Goal: Information Seeking & Learning: Learn about a topic

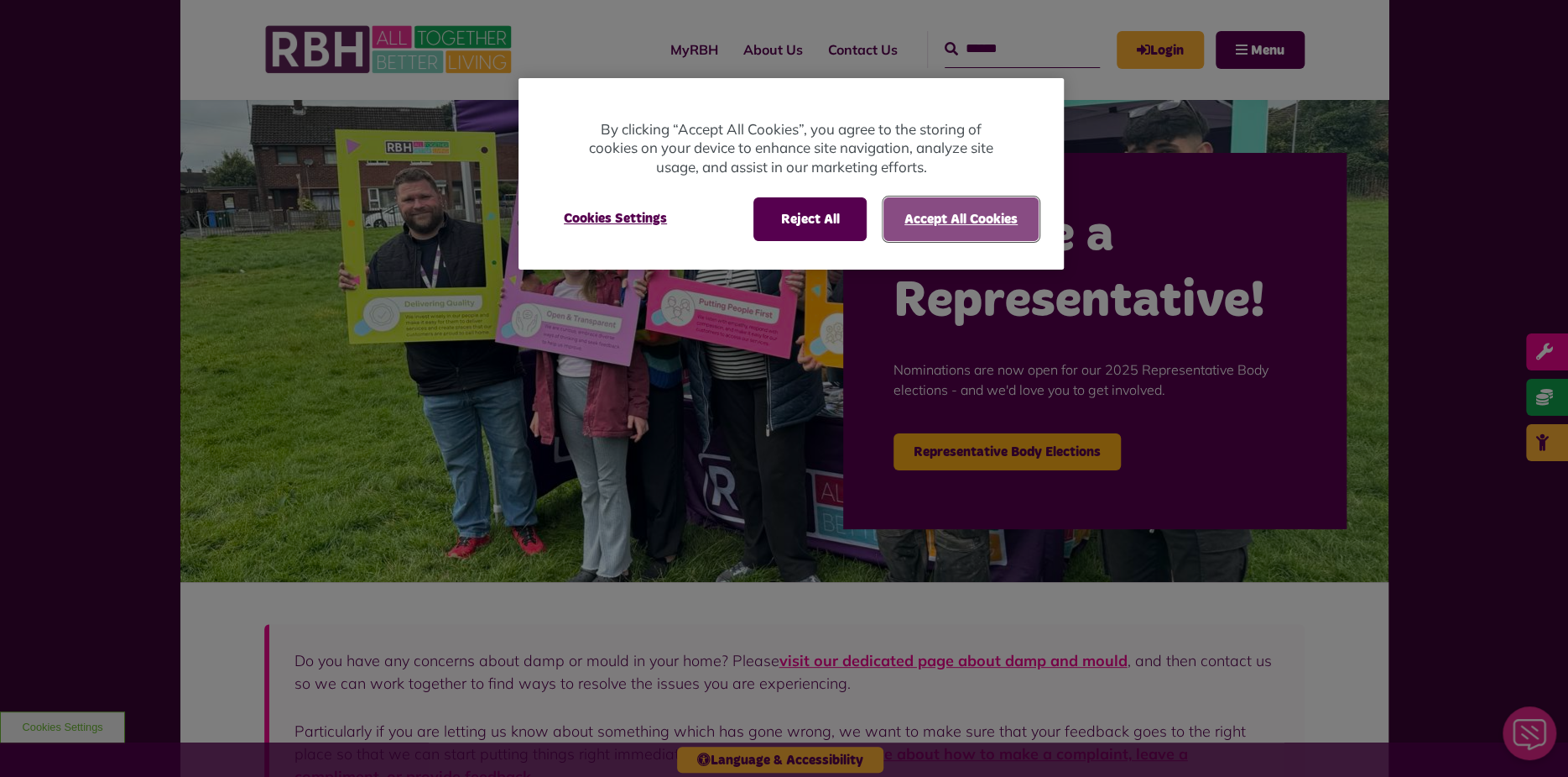
click at [992, 214] on button "Accept All Cookies" at bounding box center [961, 220] width 155 height 44
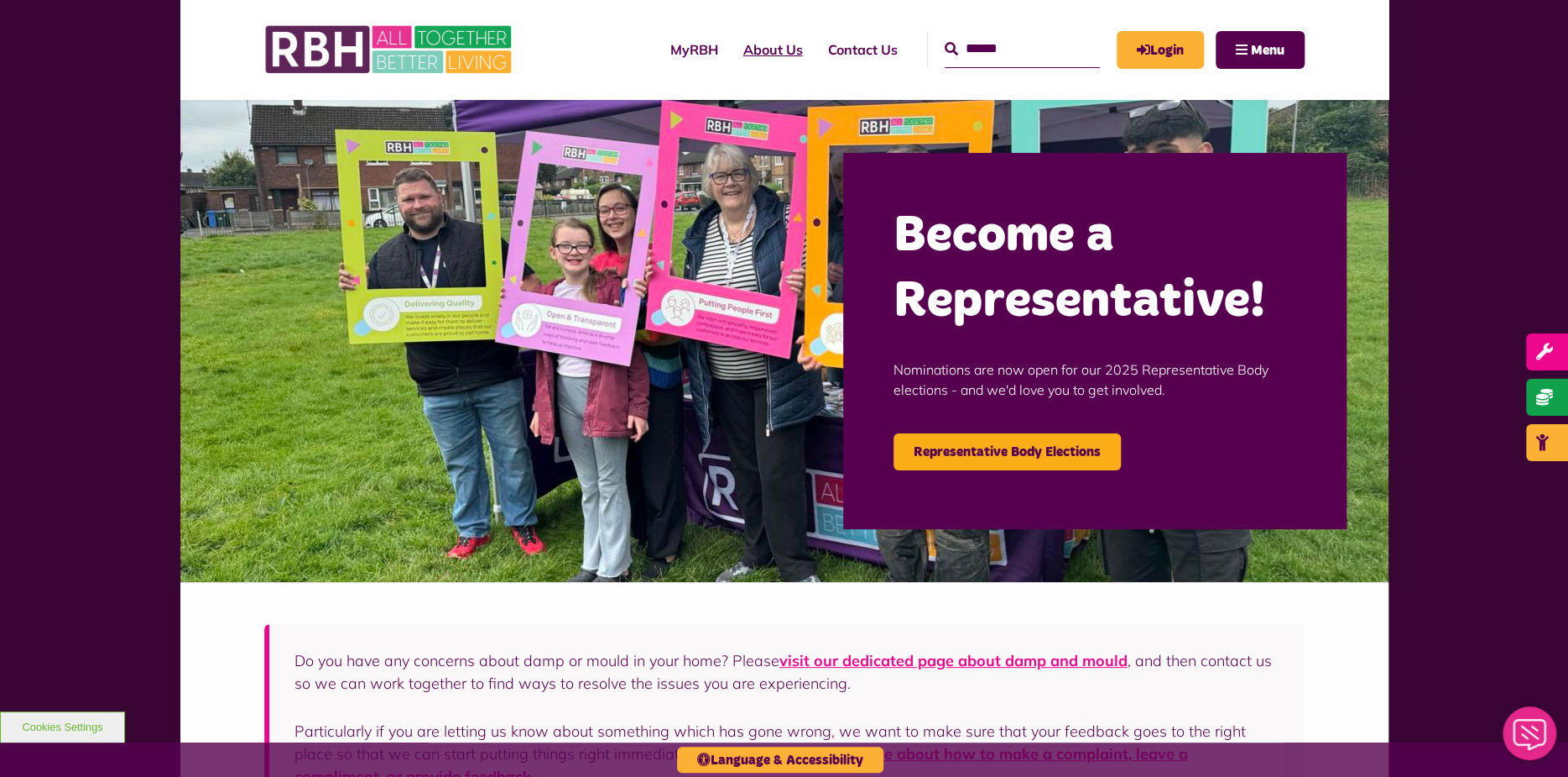
click at [757, 46] on link "About Us" at bounding box center [773, 50] width 84 height 46
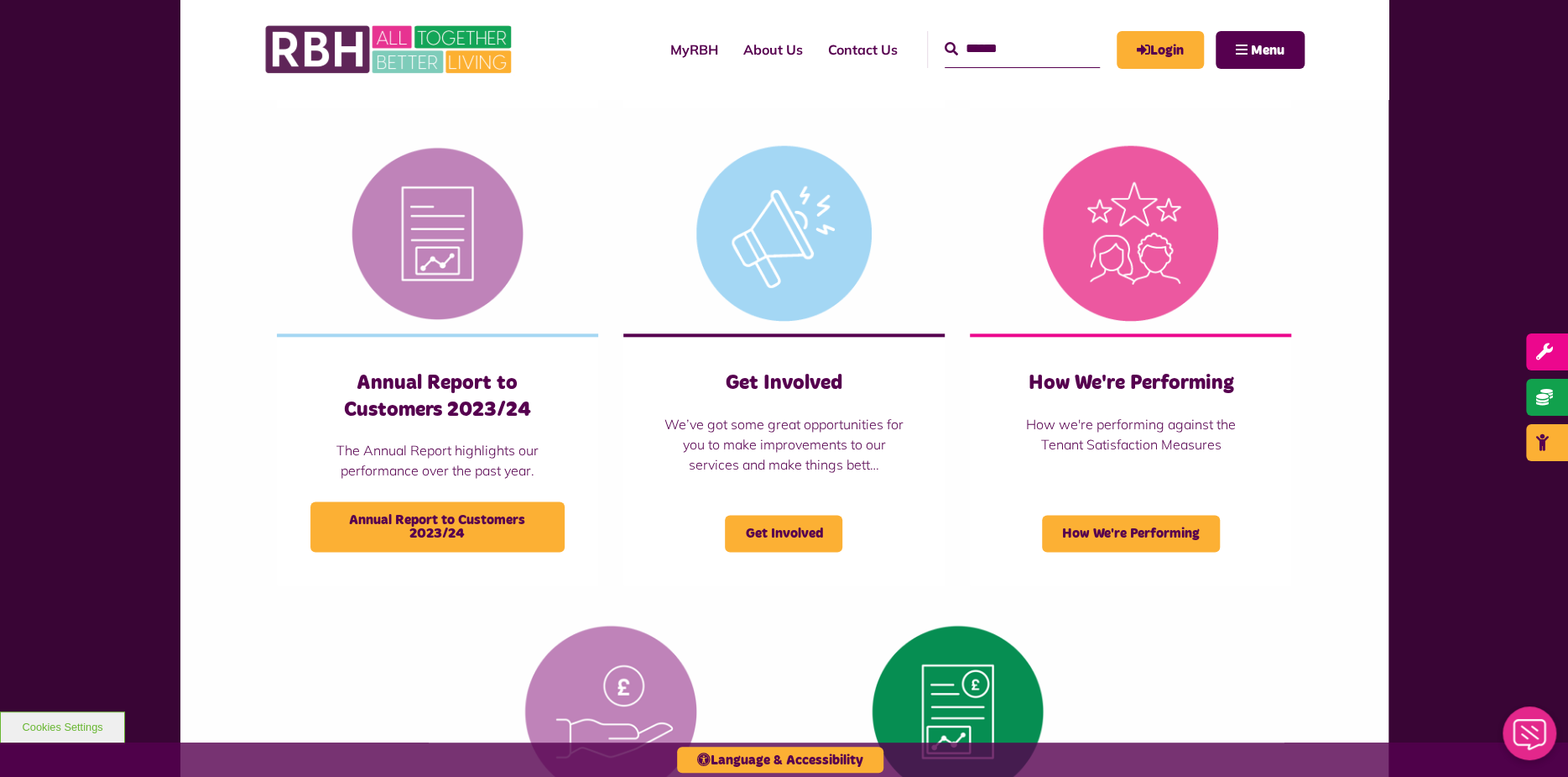
scroll to position [1091, 0]
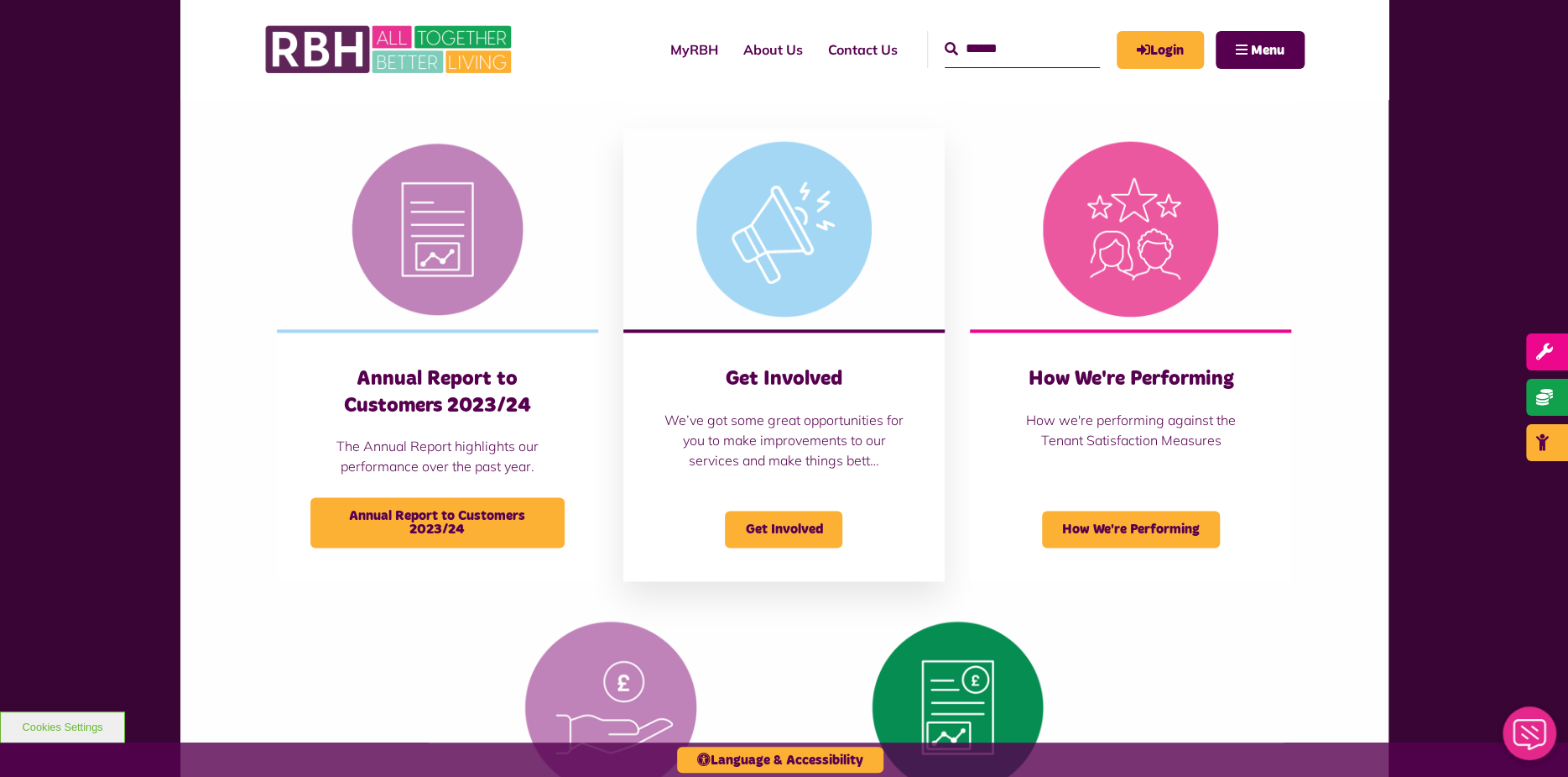
click at [795, 235] on img at bounding box center [784, 229] width 322 height 202
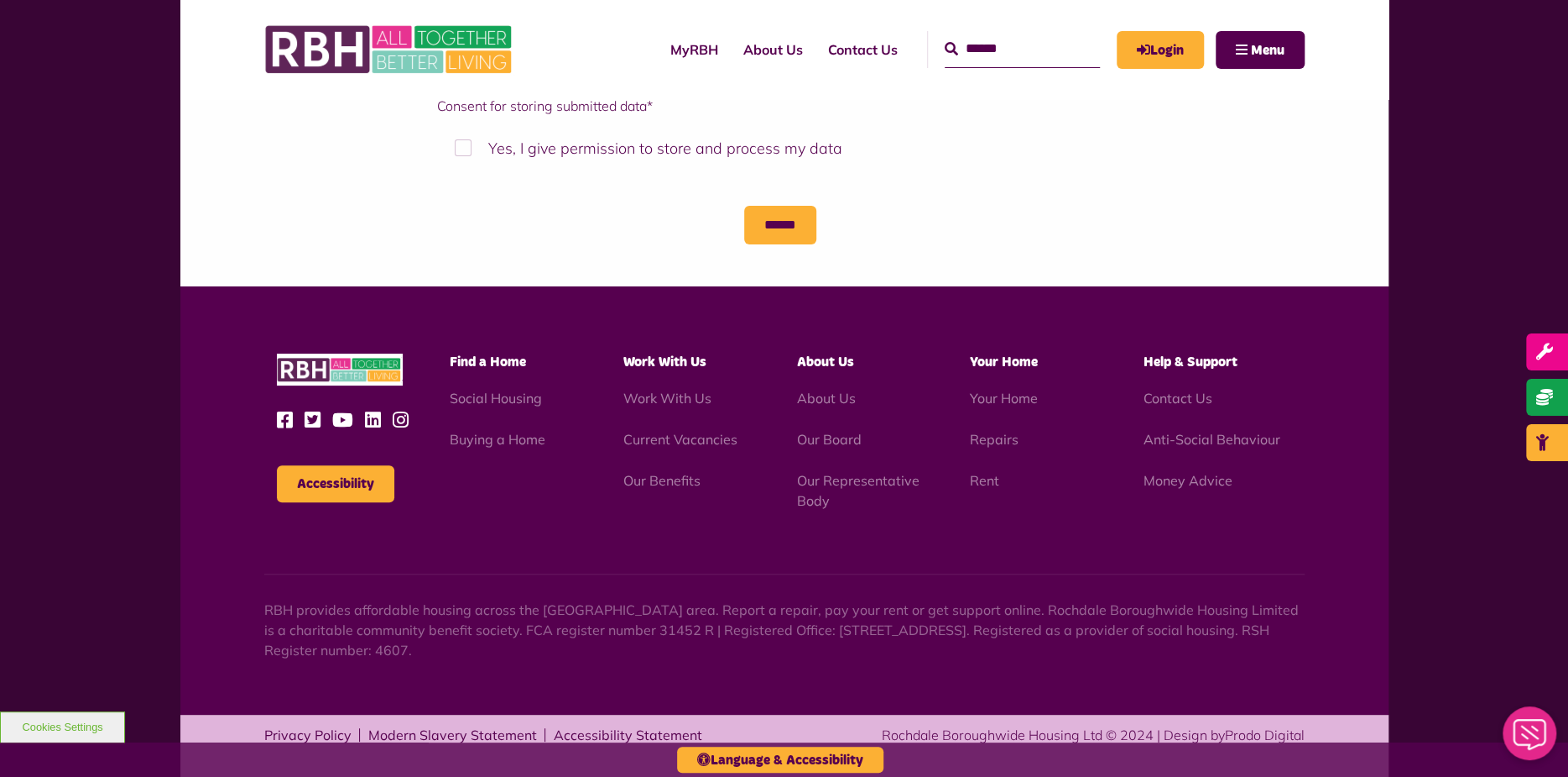
scroll to position [4302, 0]
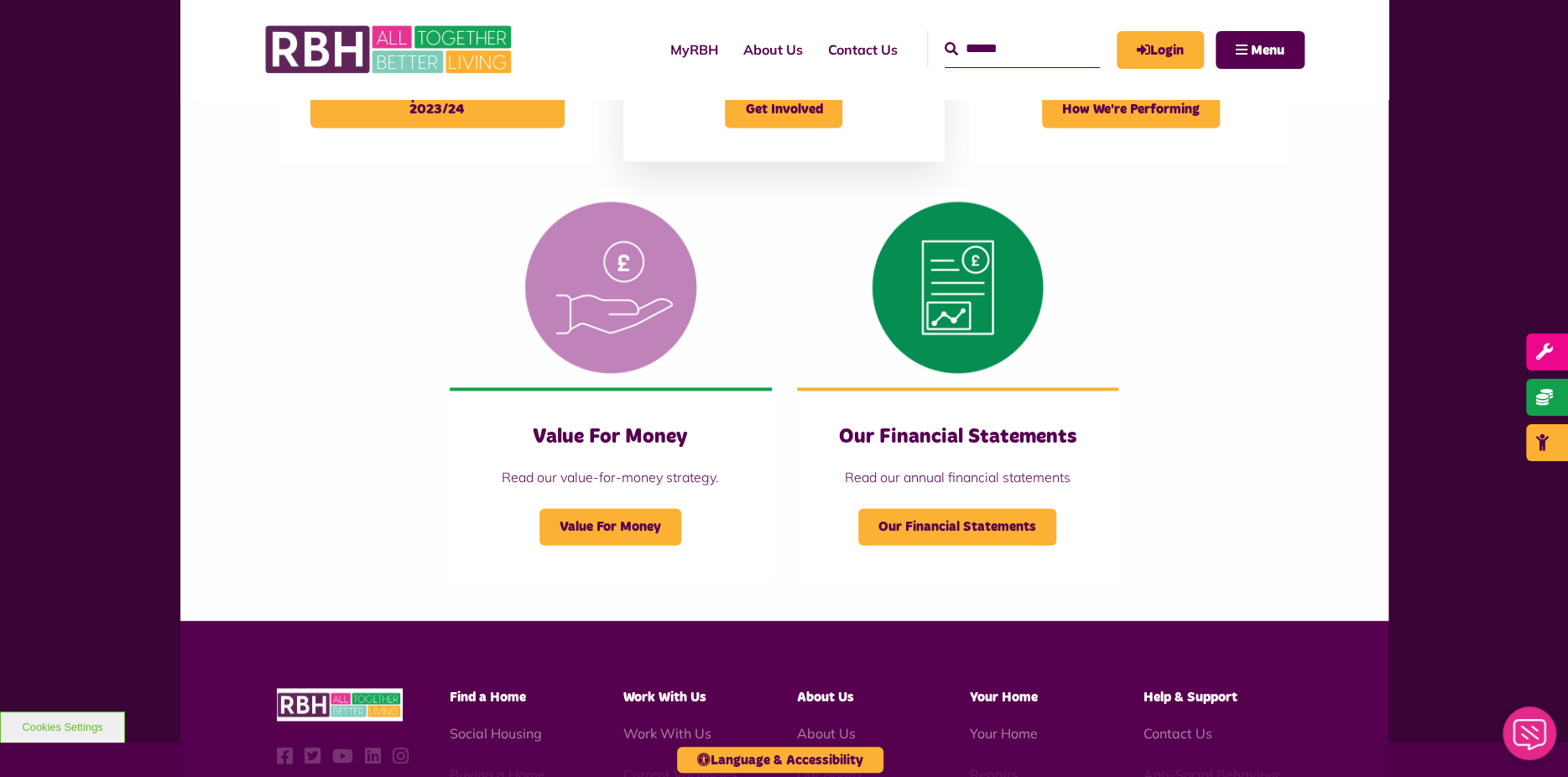
scroll to position [1852, 0]
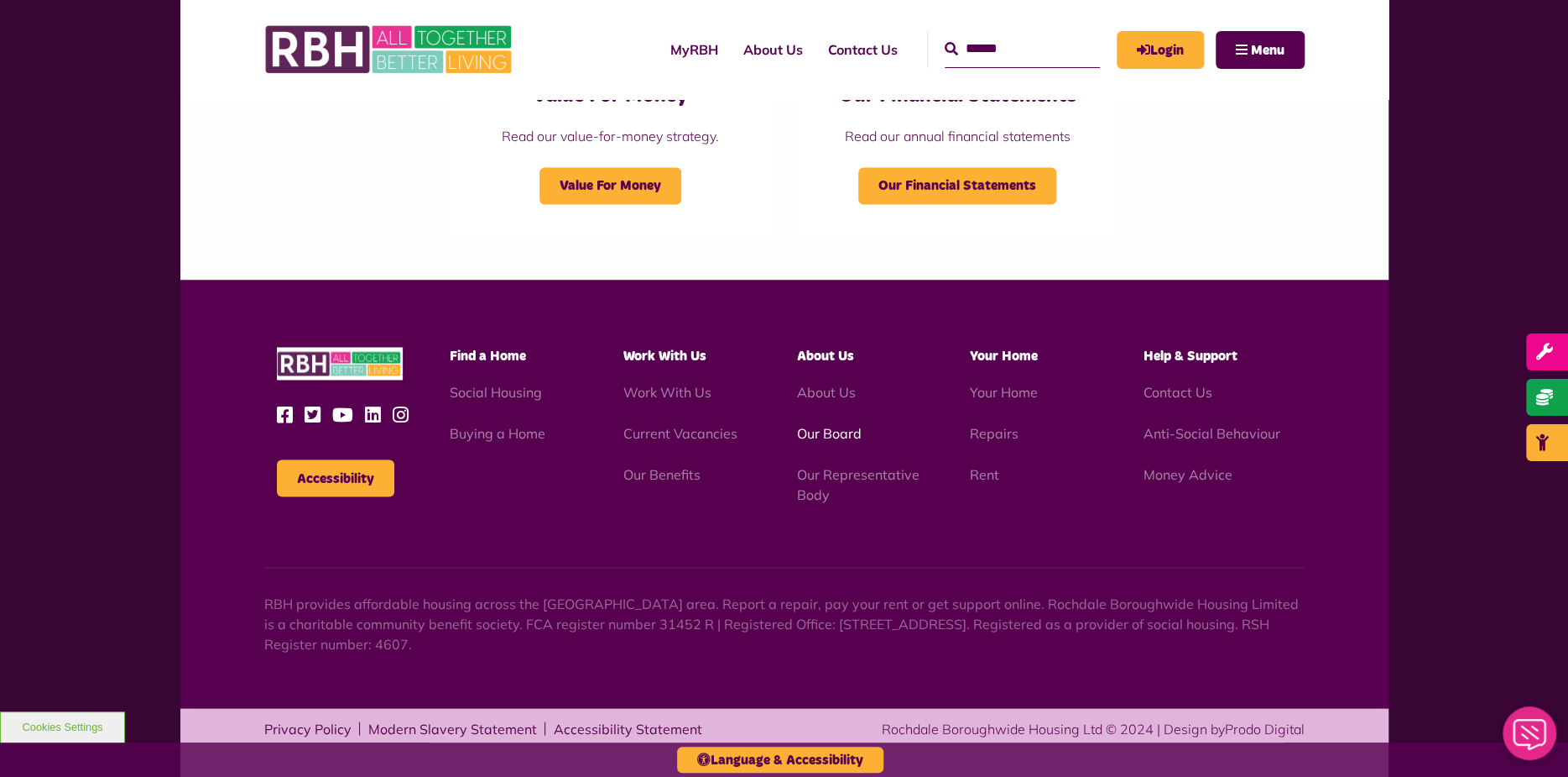
click at [849, 429] on link "Our Board" at bounding box center [828, 432] width 65 height 17
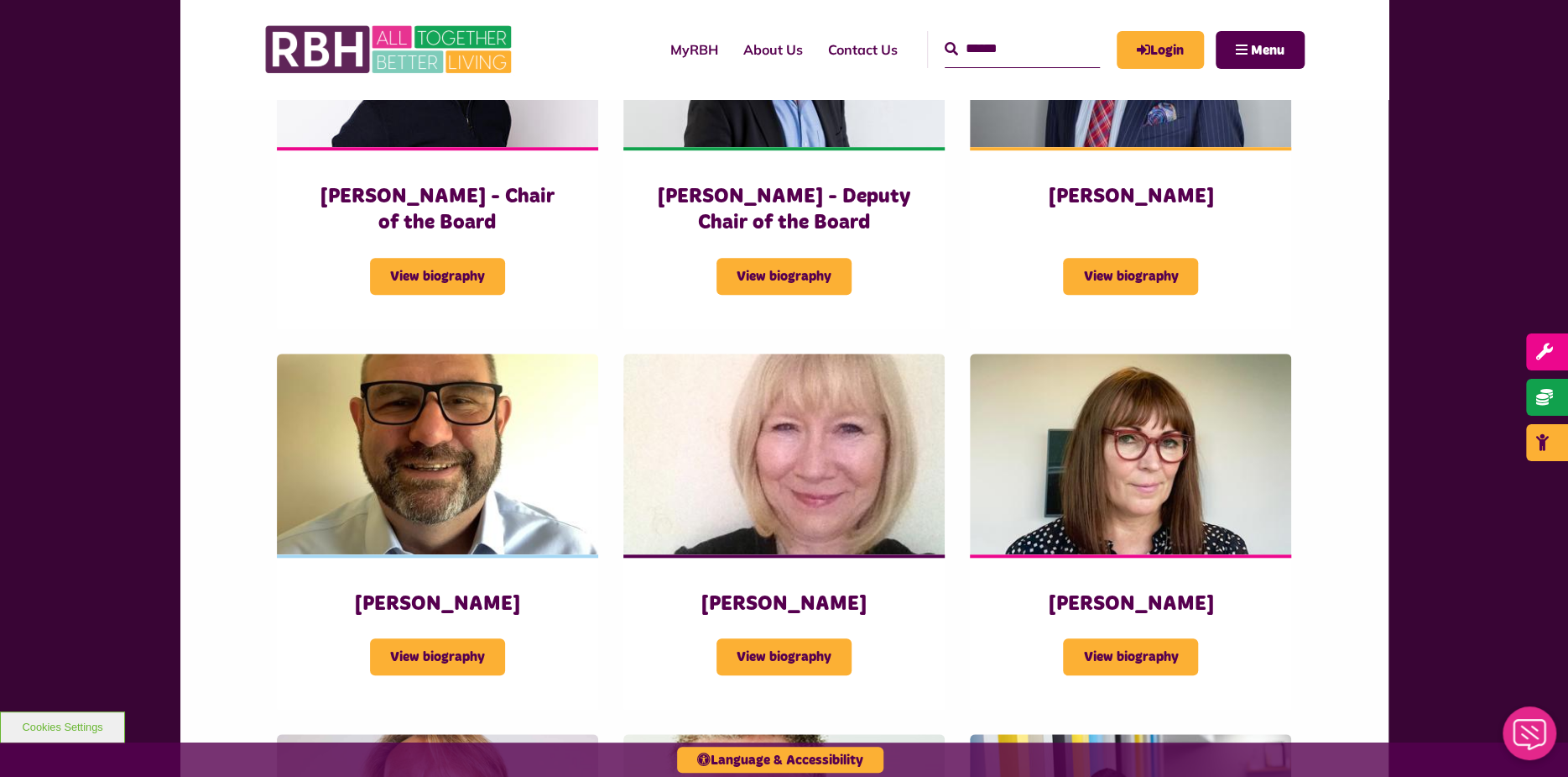
scroll to position [840, 0]
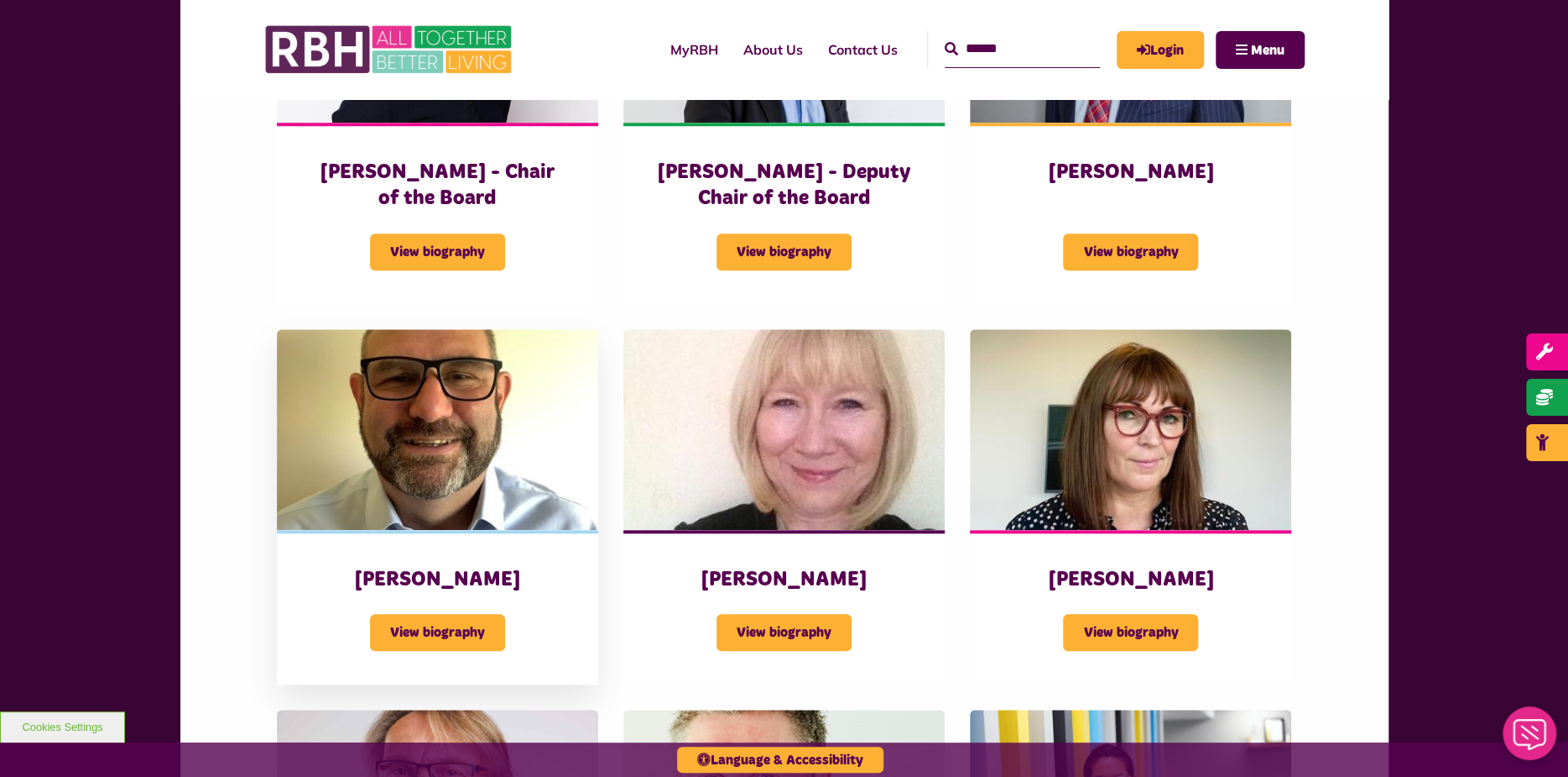
click at [414, 576] on h3 "[PERSON_NAME]" at bounding box center [438, 579] width 254 height 26
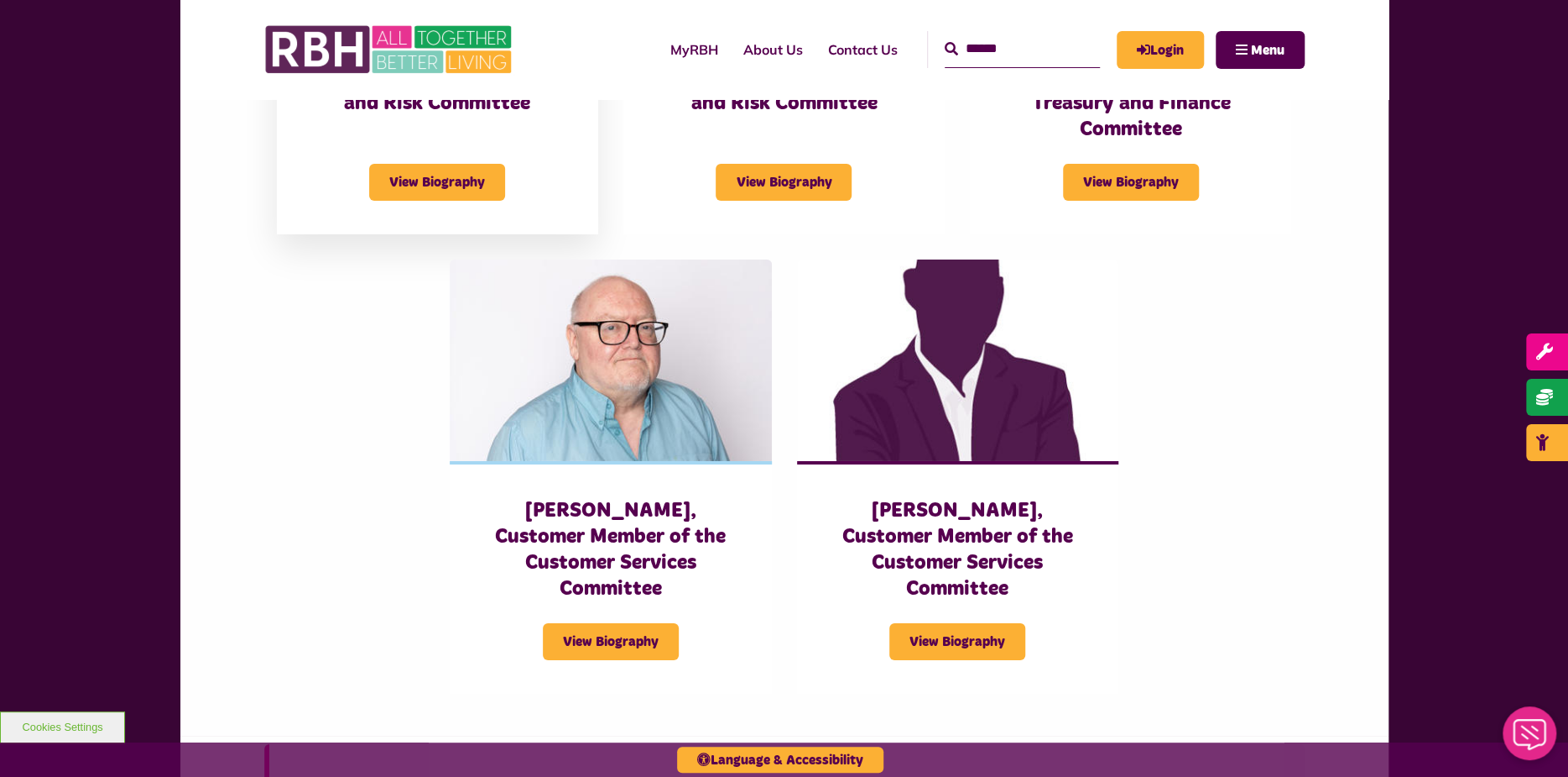
scroll to position [3358, 0]
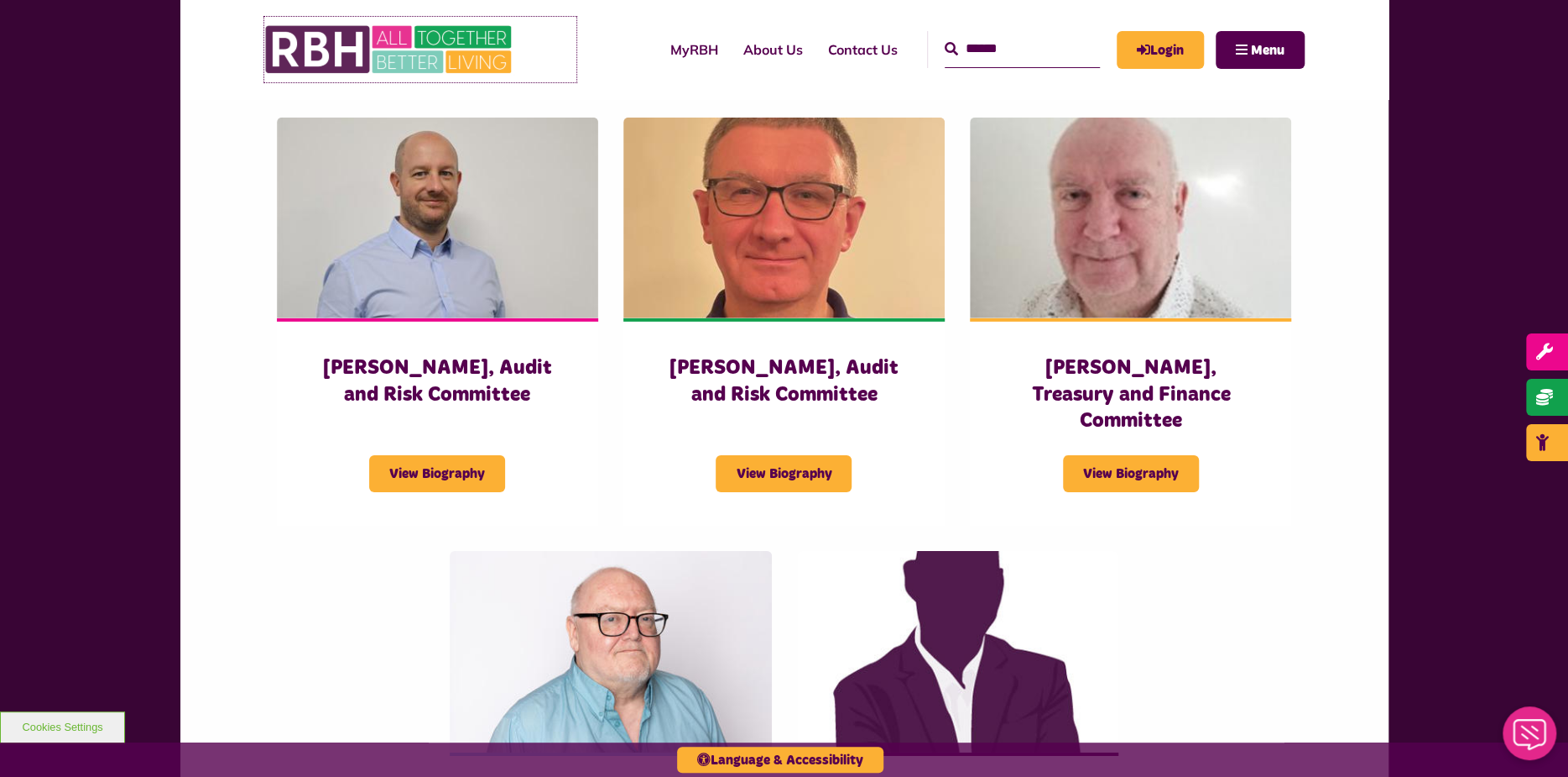
click at [424, 58] on img at bounding box center [389, 50] width 251 height 66
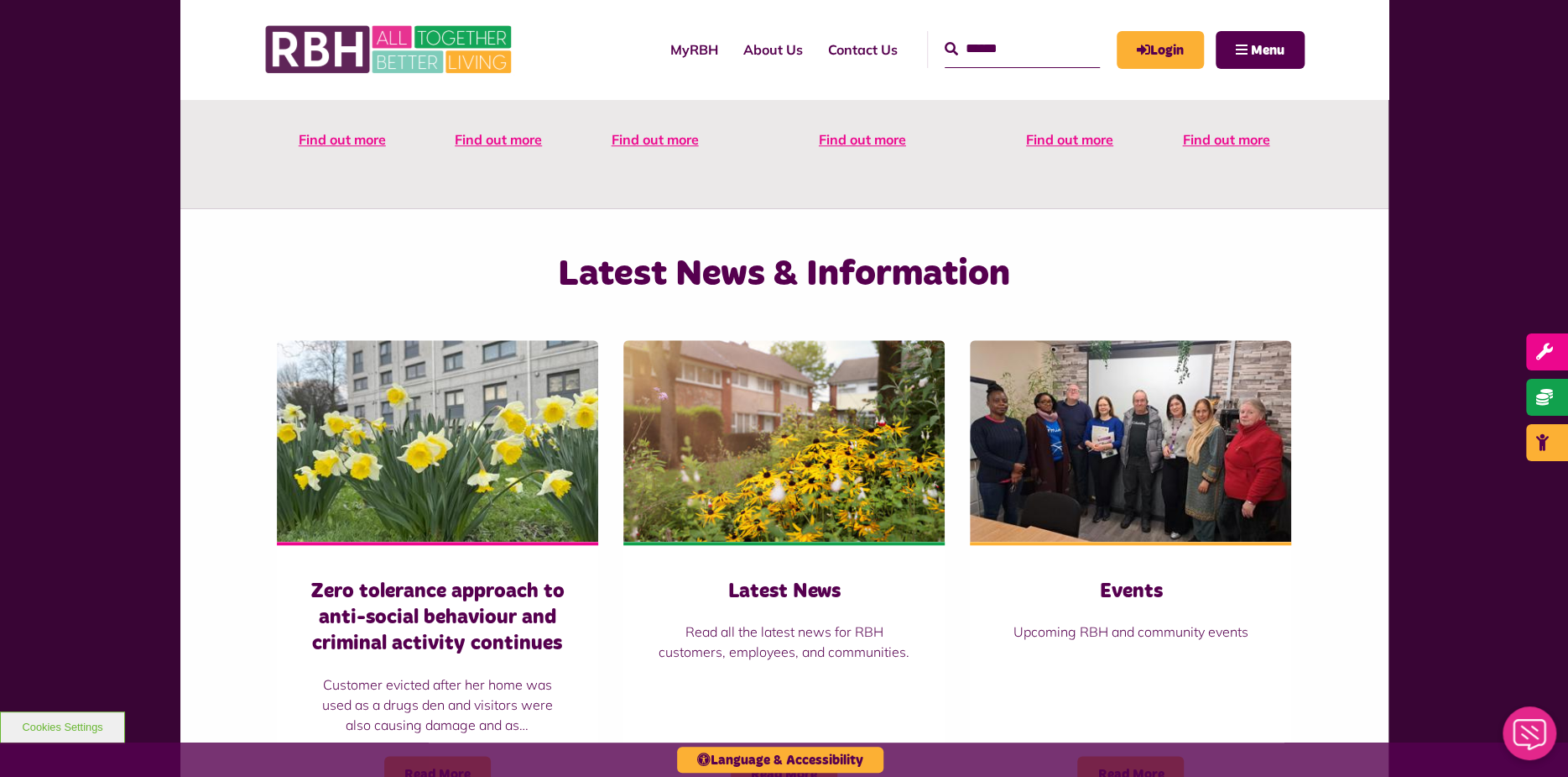
scroll to position [1008, 0]
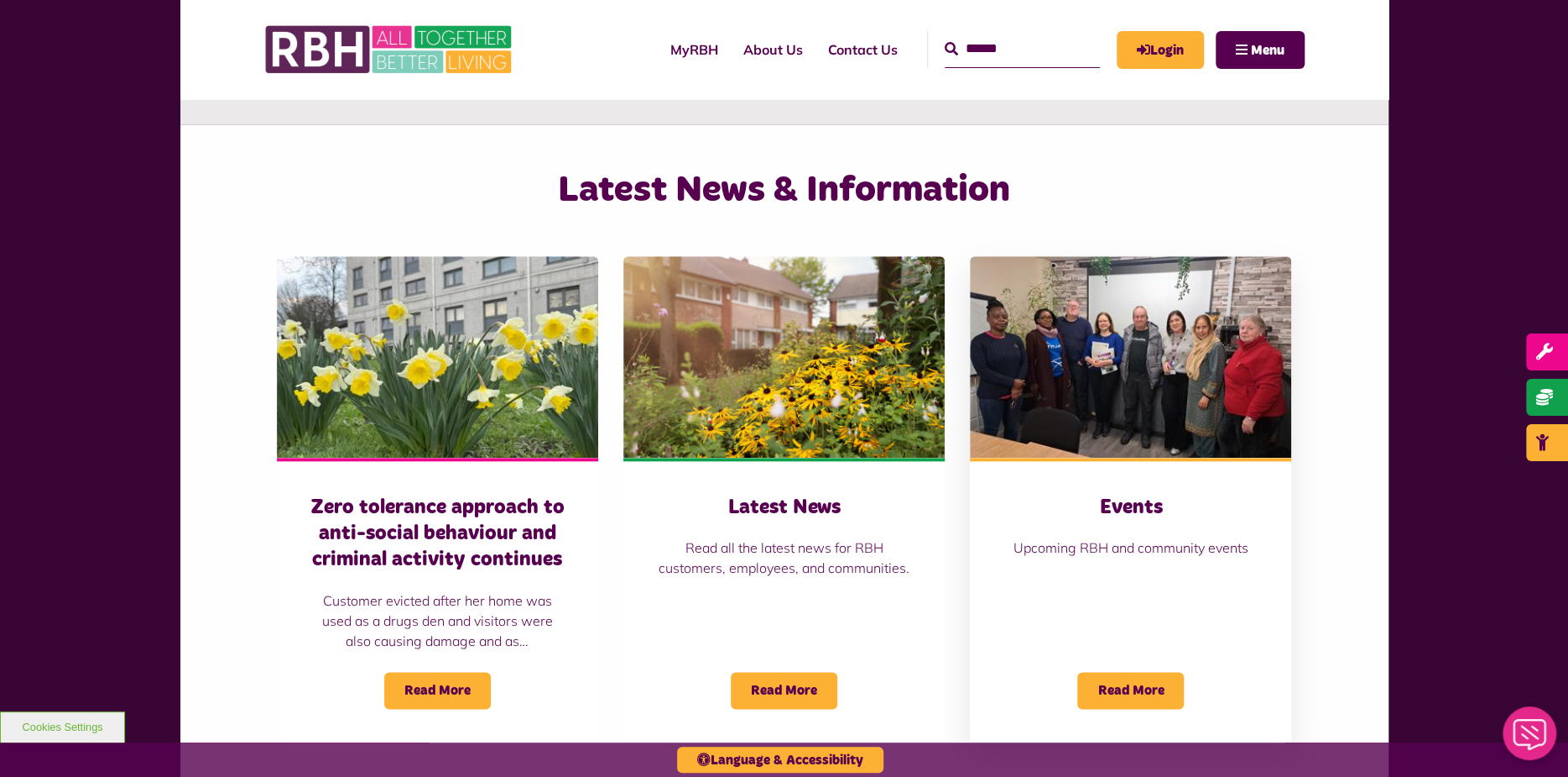
click at [1129, 503] on h3 "Events" at bounding box center [1131, 508] width 254 height 26
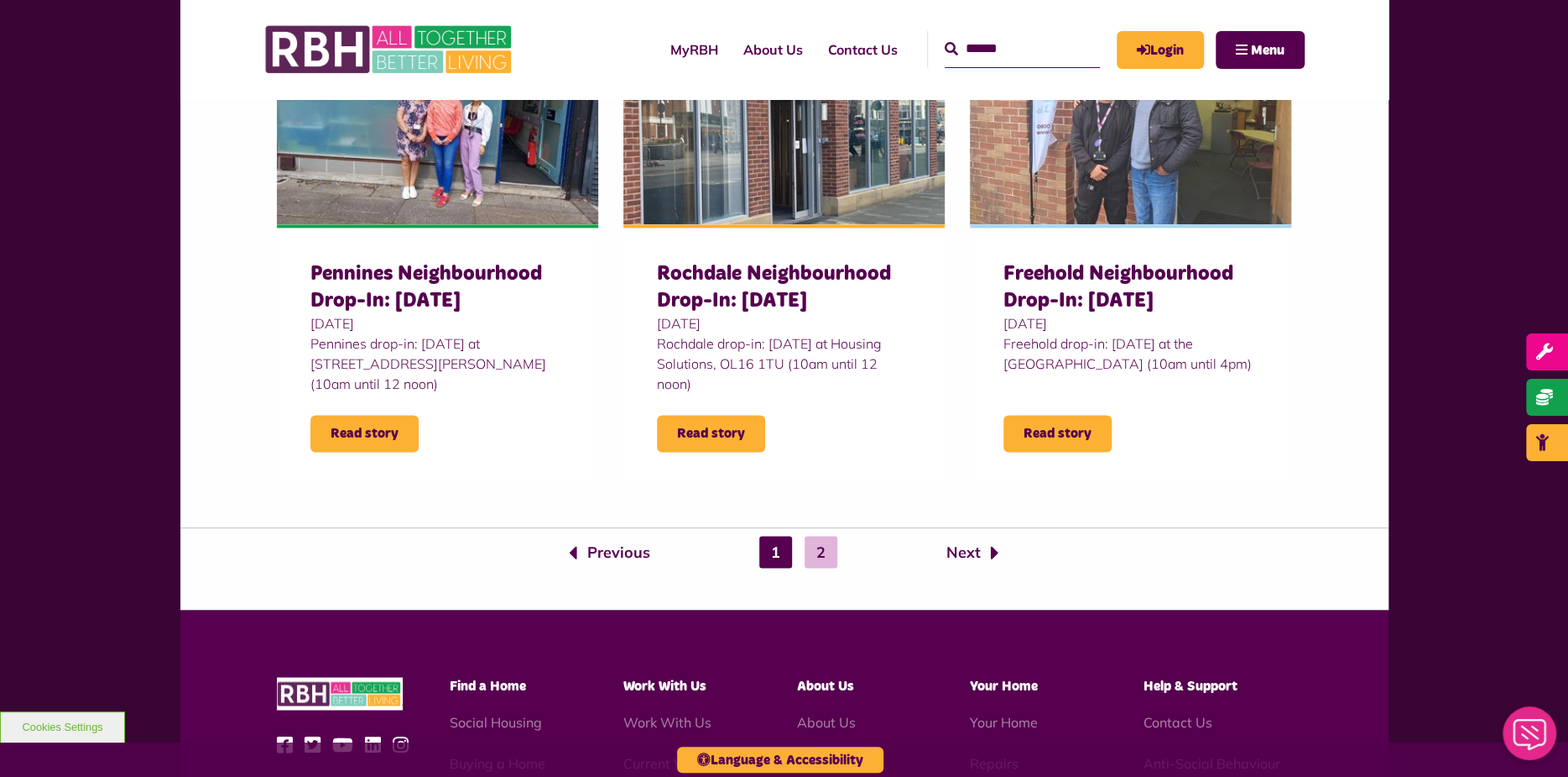
scroll to position [1679, 0]
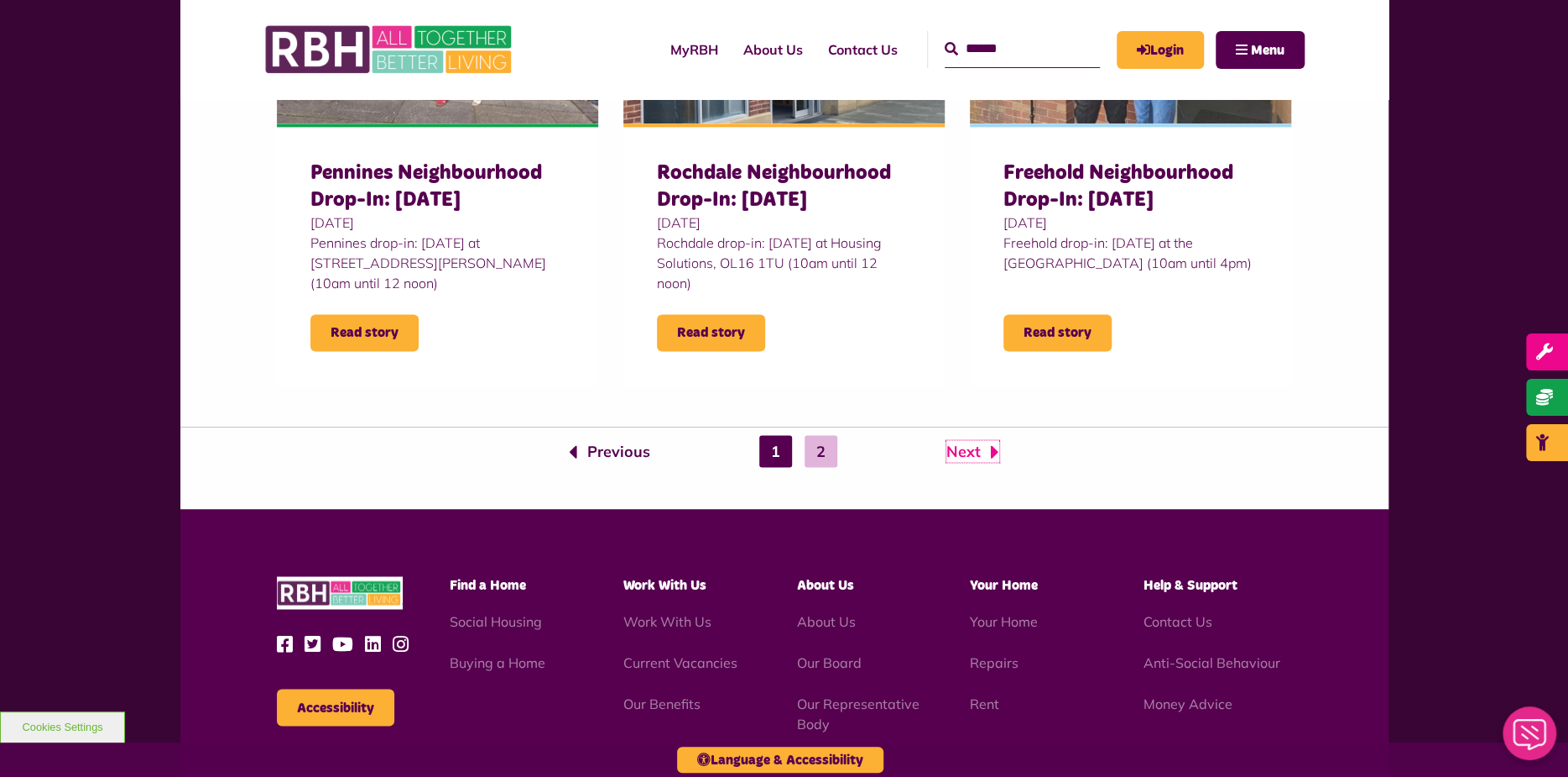
click at [954, 452] on link "Next" at bounding box center [972, 451] width 53 height 22
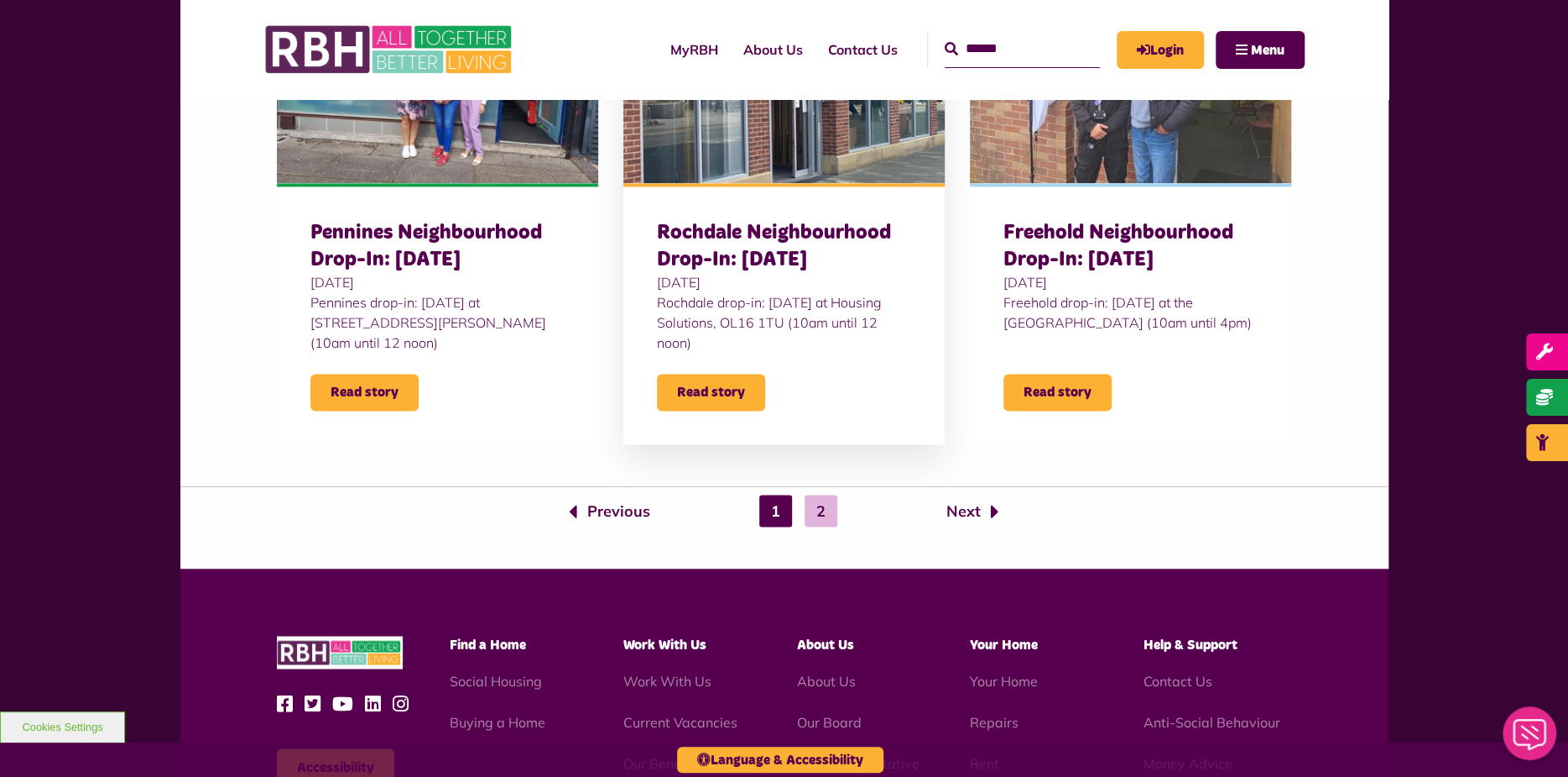
scroll to position [1259, 0]
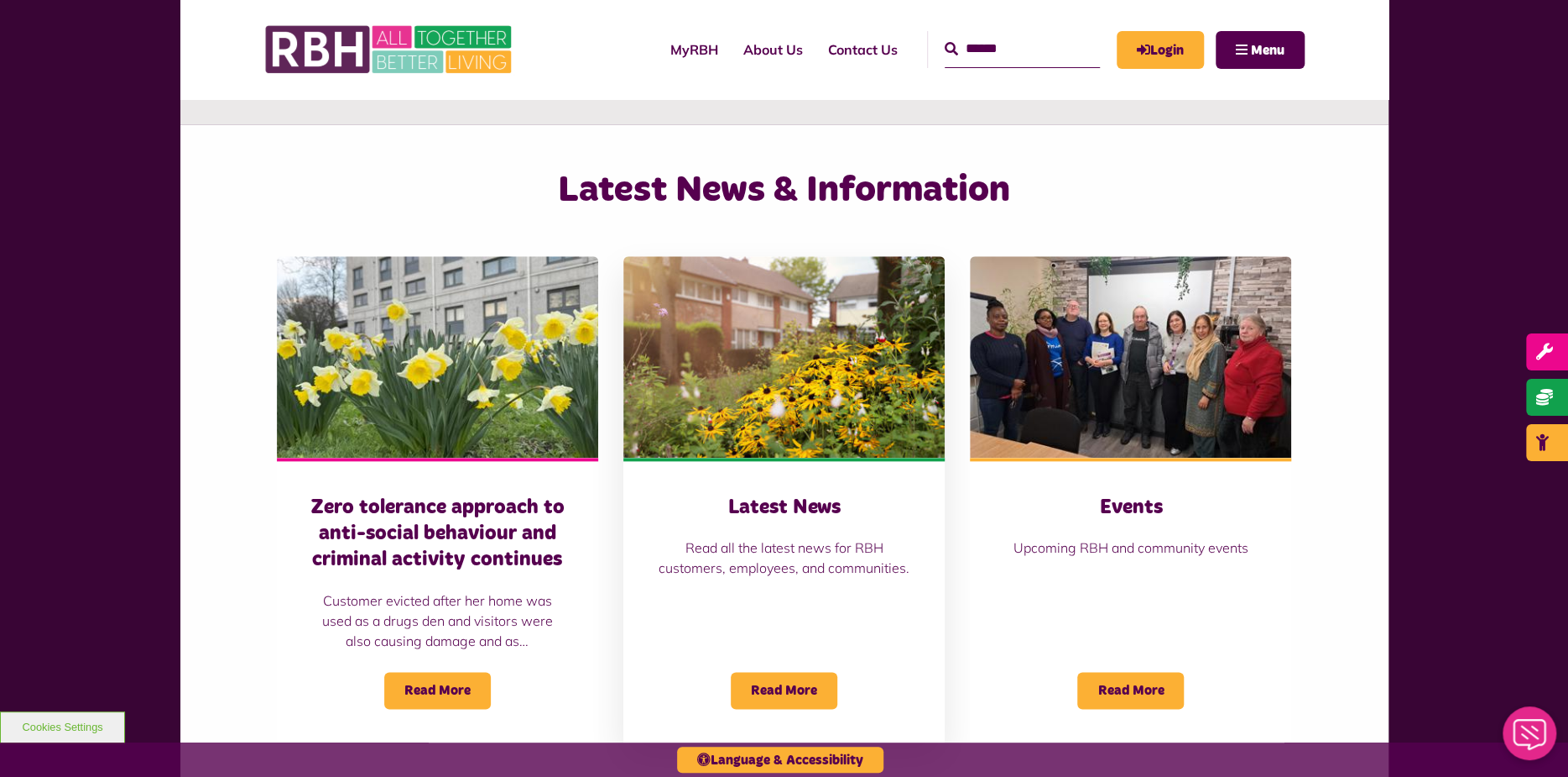
click at [801, 506] on h3 "Latest News" at bounding box center [784, 508] width 254 height 26
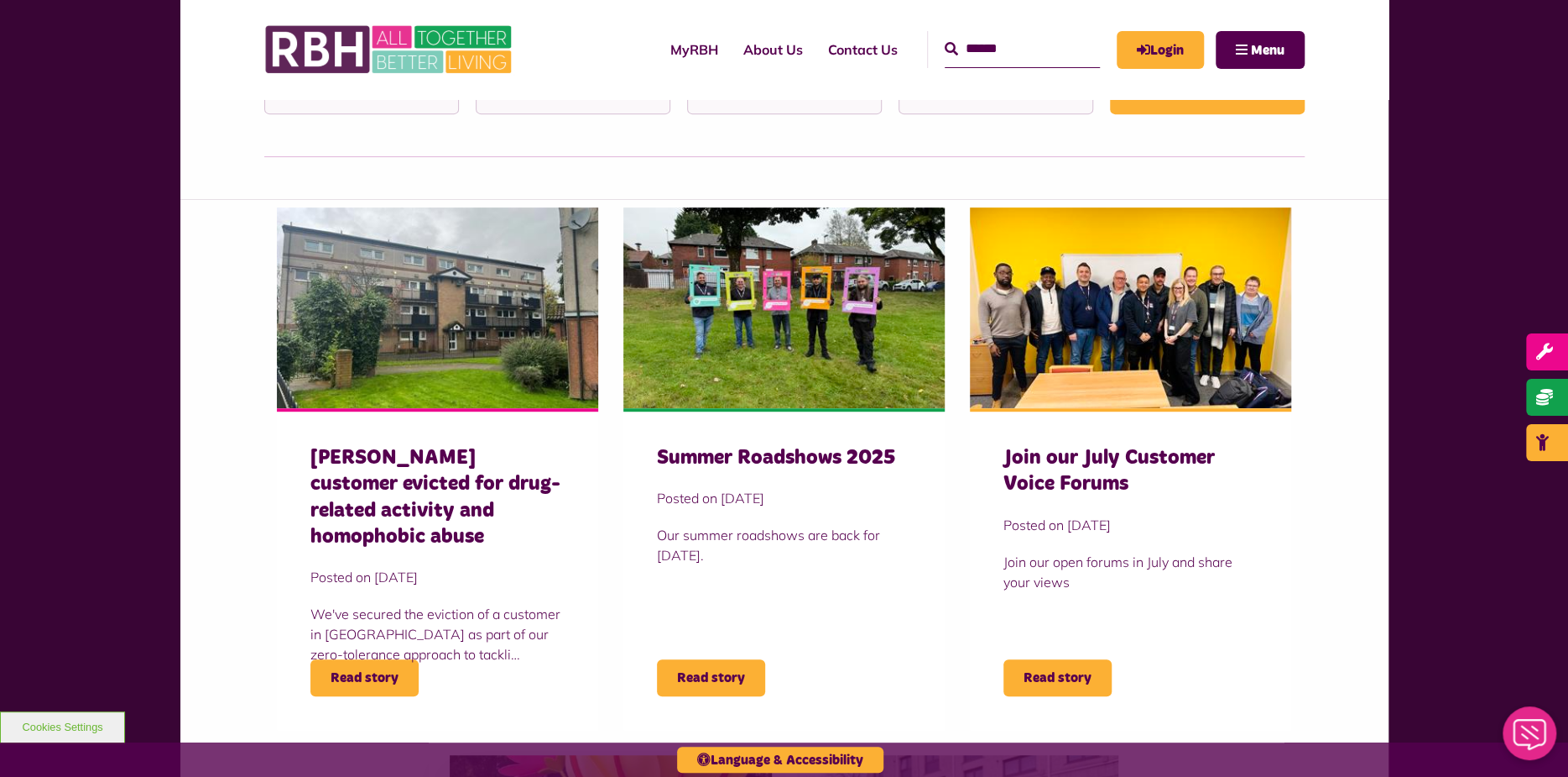
scroll to position [168, 0]
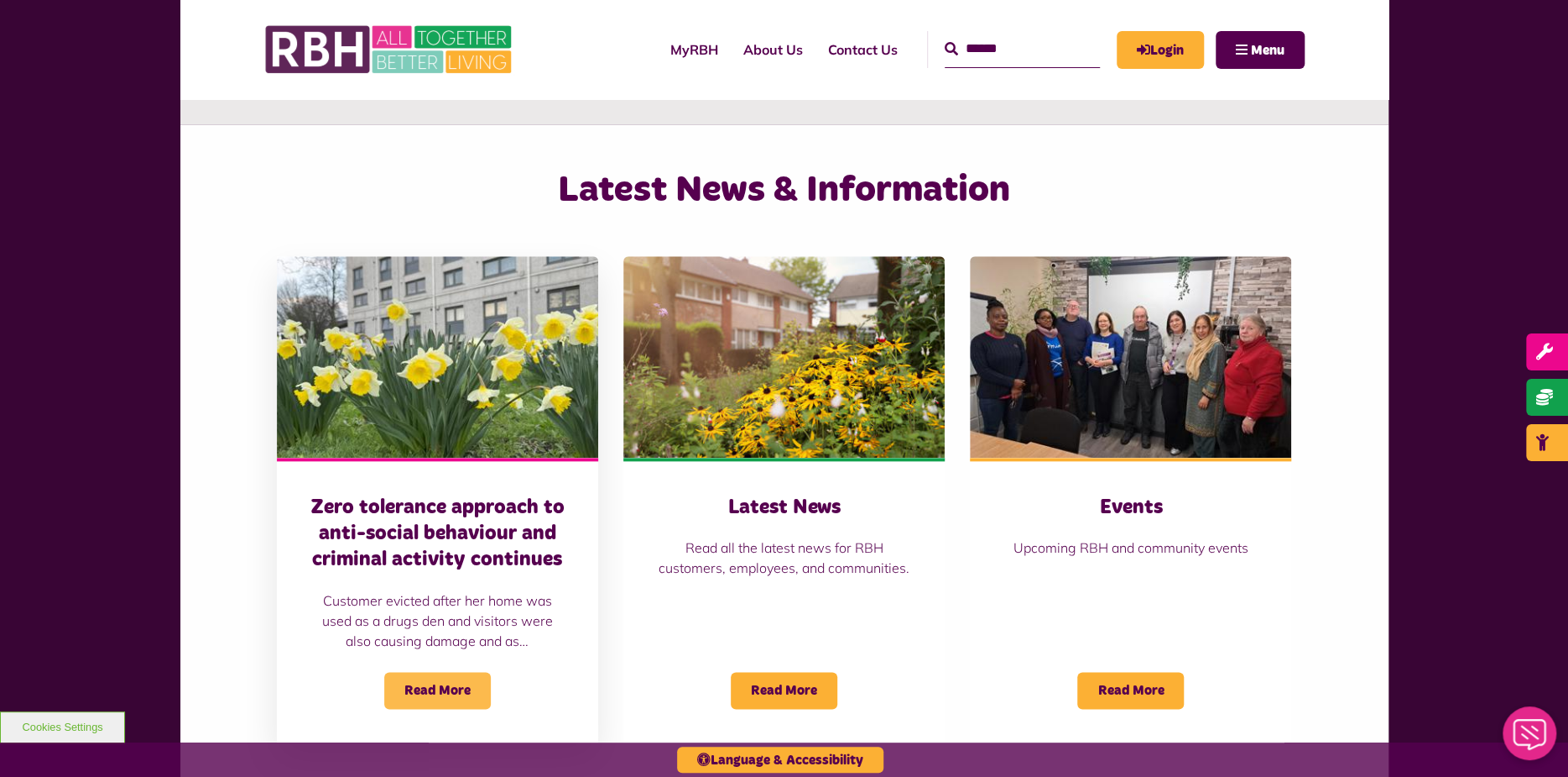
click at [433, 683] on span "Read More" at bounding box center [437, 690] width 106 height 37
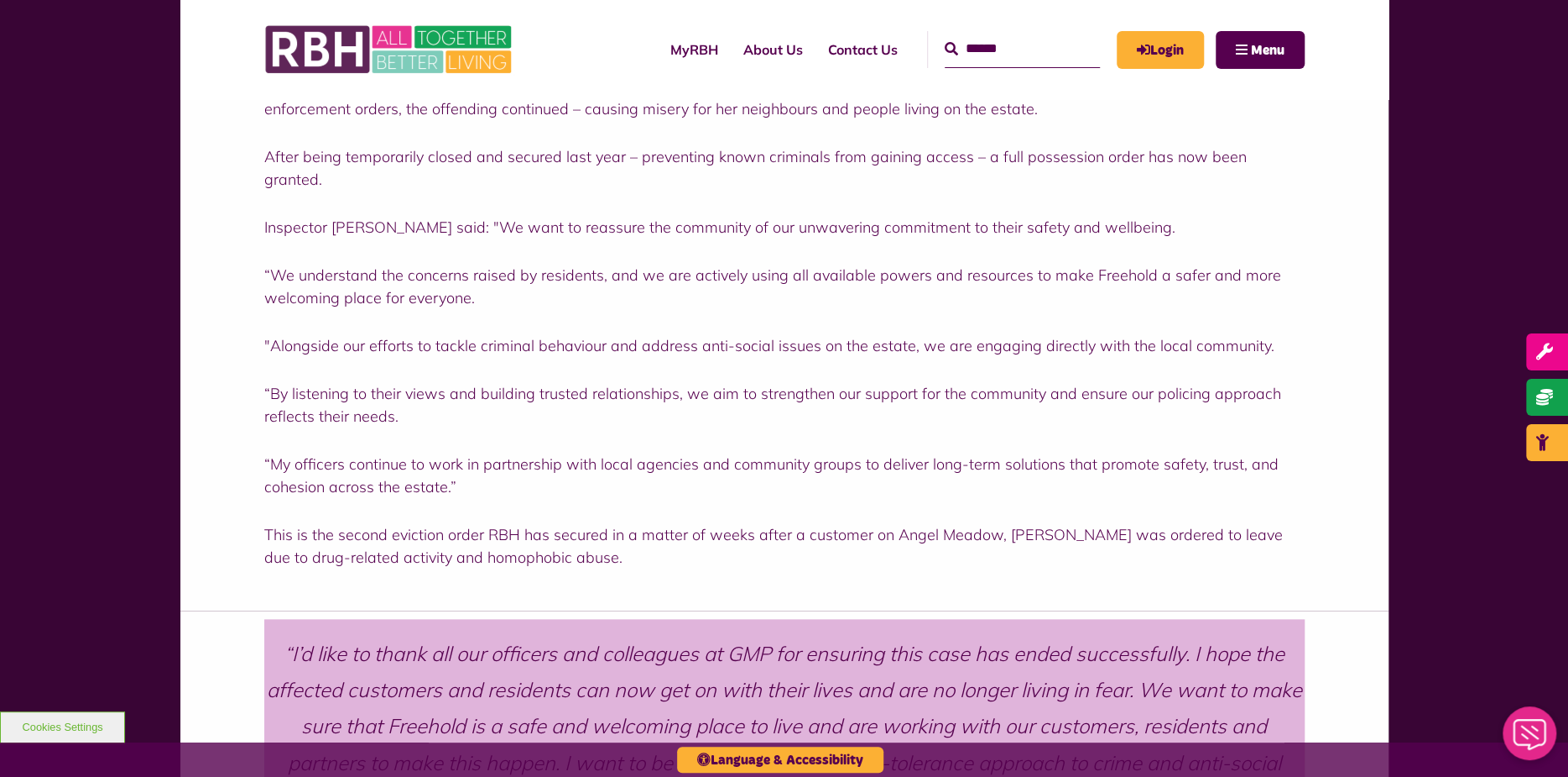
scroll to position [1175, 0]
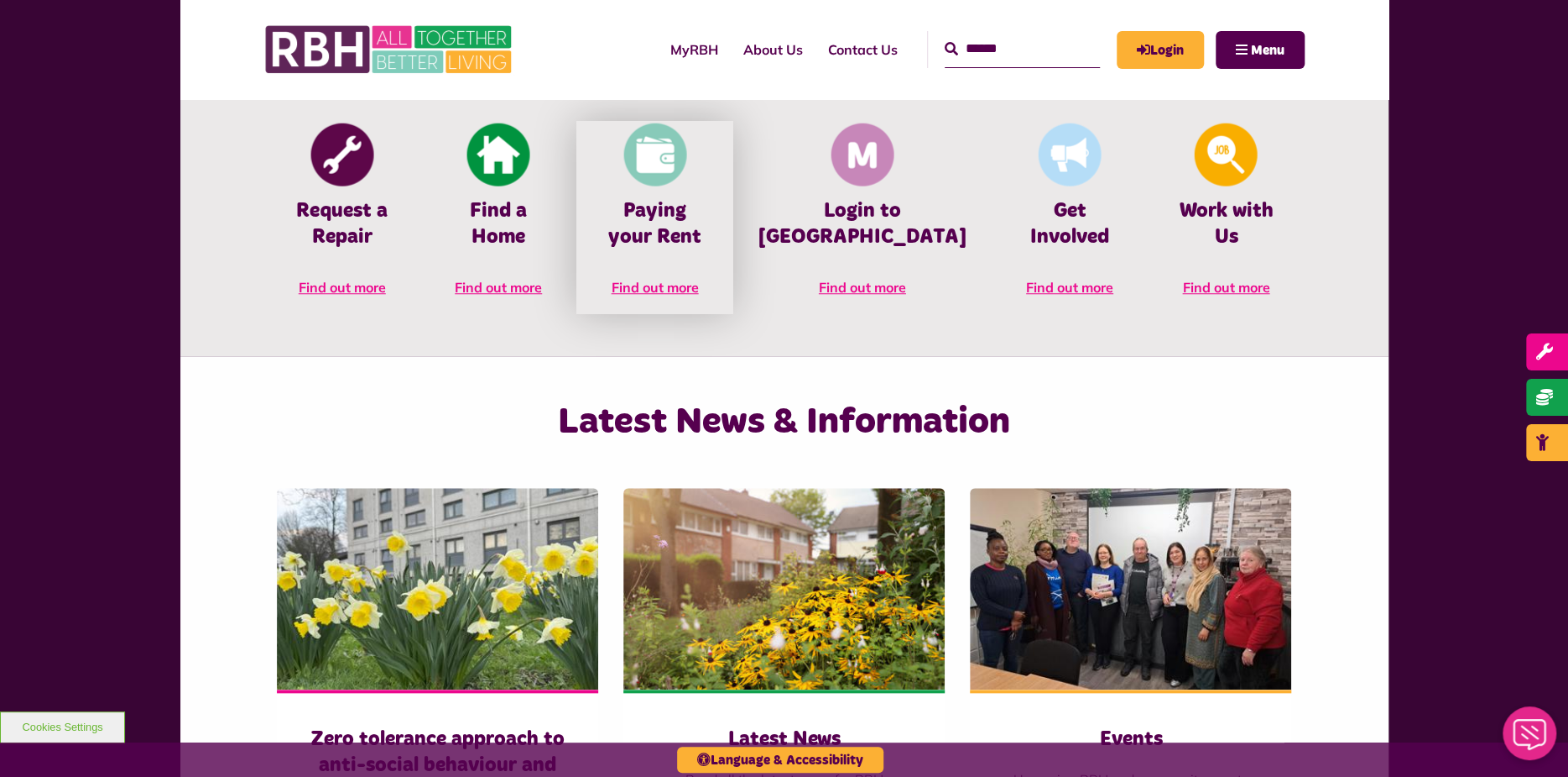
scroll to position [755, 0]
